Goal: Transaction & Acquisition: Subscribe to service/newsletter

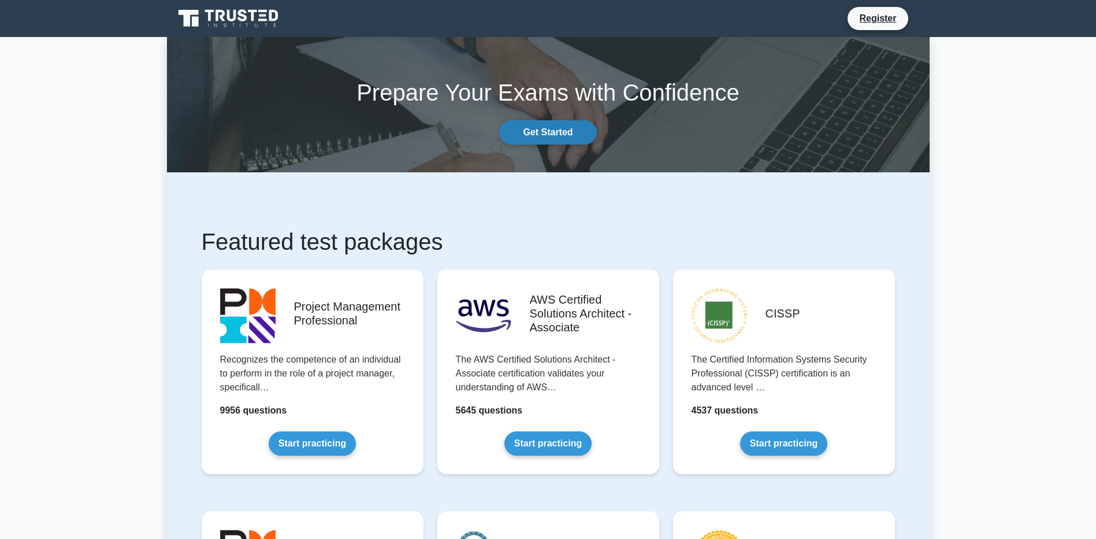
click at [537, 129] on link "Get Started" at bounding box center [547, 132] width 97 height 24
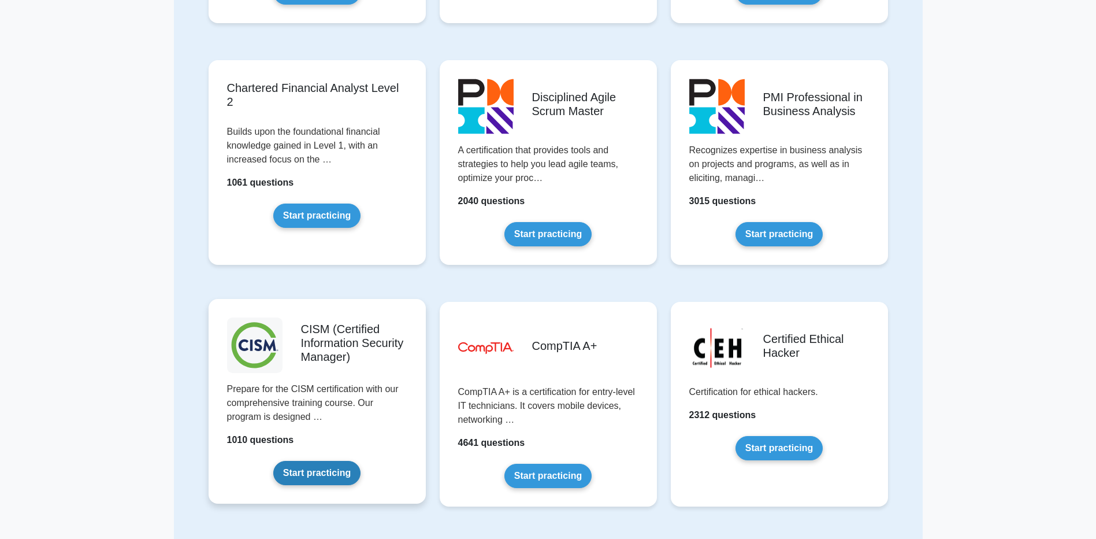
scroll to position [1387, 0]
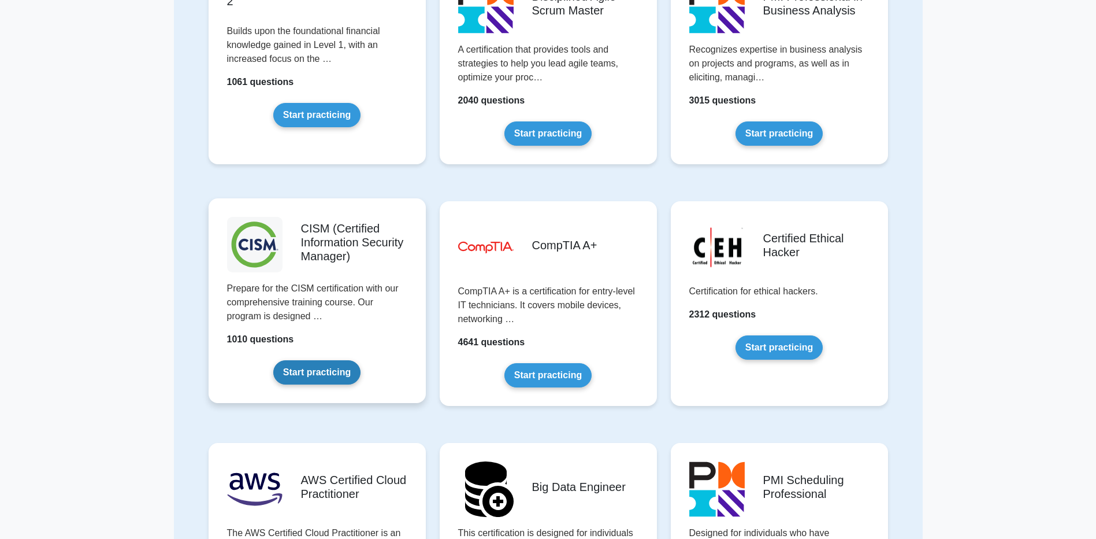
click at [328, 372] on link "Start practicing" at bounding box center [316, 372] width 87 height 24
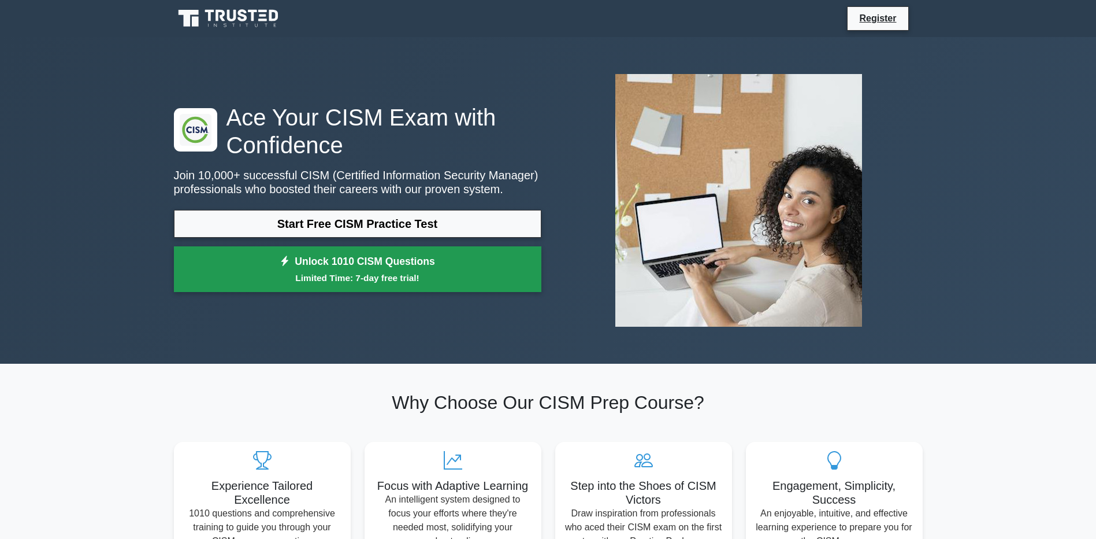
click at [349, 275] on small "Limited Time: 7-day free trial!" at bounding box center [357, 277] width 339 height 13
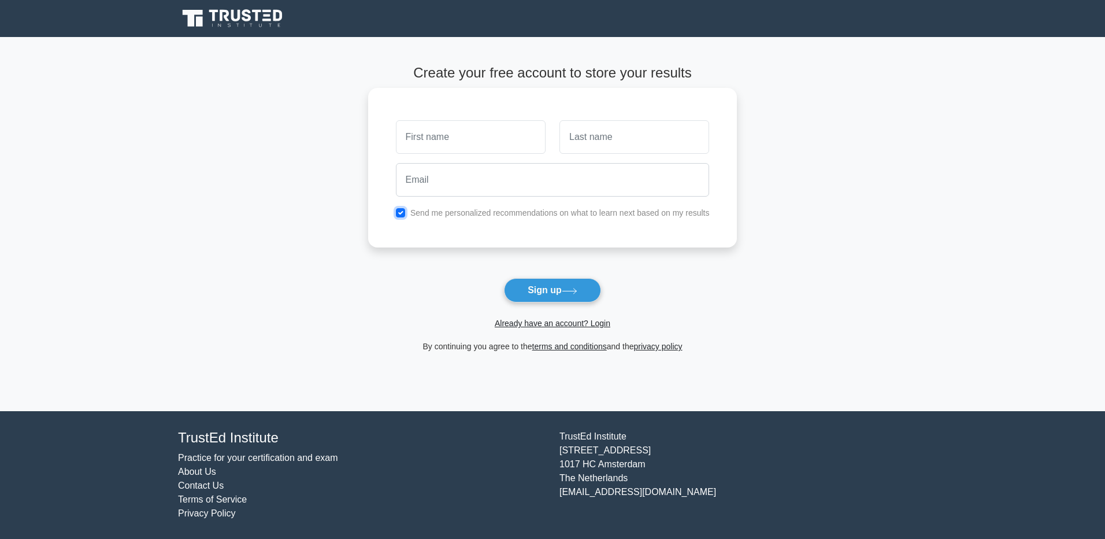
click at [401, 214] on input "checkbox" at bounding box center [400, 212] width 9 height 9
checkbox input "false"
click at [446, 140] on input "text" at bounding box center [471, 137] width 150 height 34
type input "Om"
click at [584, 135] on input "text" at bounding box center [634, 137] width 150 height 34
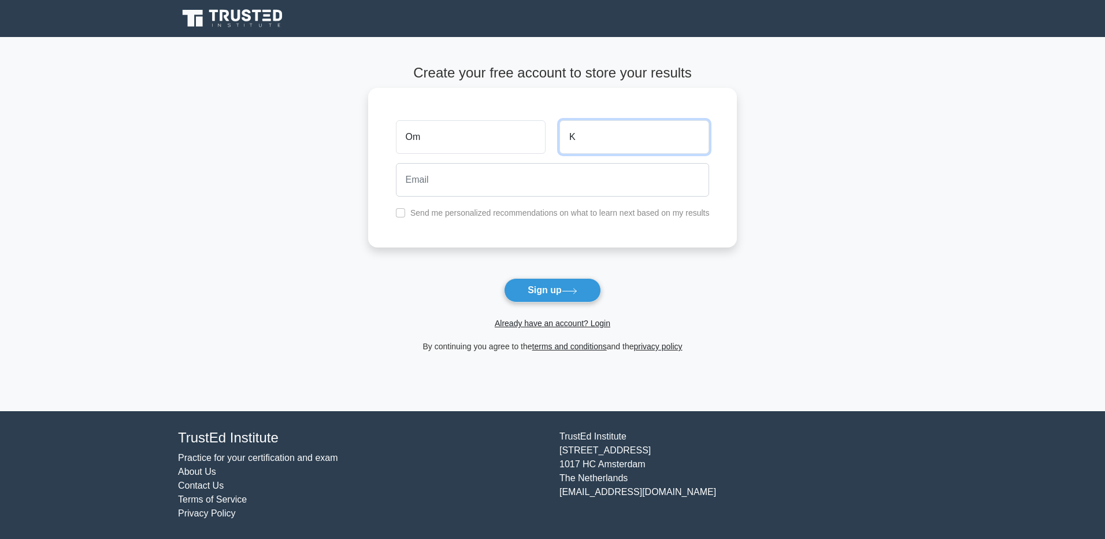
type input "K"
click at [509, 174] on input "email" at bounding box center [553, 180] width 314 height 34
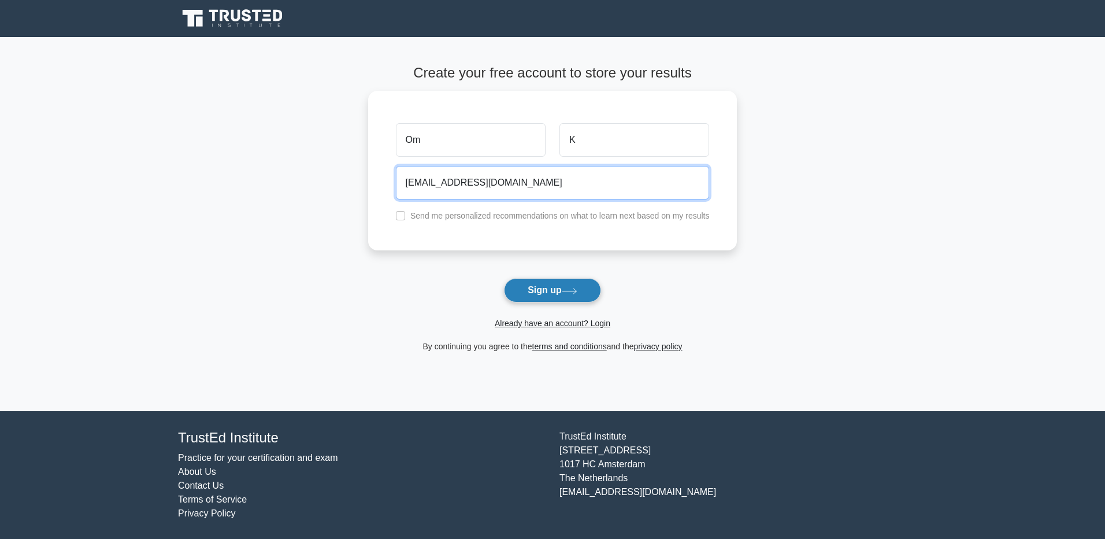
type input "okhraiss@gmail.com"
click at [540, 284] on button "Sign up" at bounding box center [552, 290] width 97 height 24
